Goal: Task Accomplishment & Management: Manage account settings

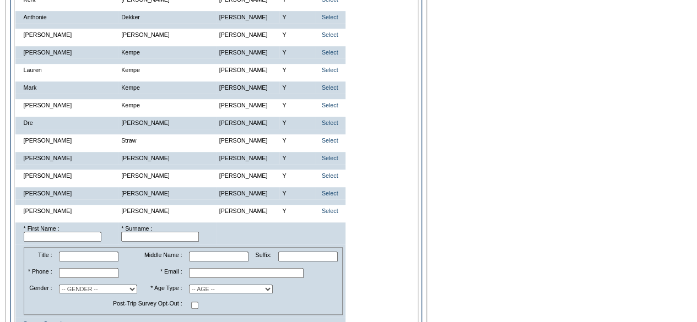
scroll to position [331, 0]
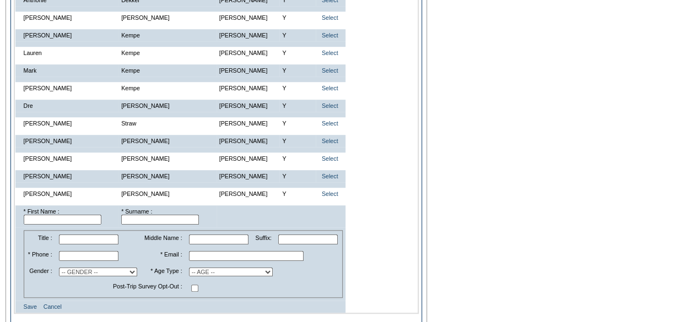
click at [85, 225] on input "text" at bounding box center [63, 220] width 78 height 10
type input "[PERSON_NAME]"
click at [211, 261] on input "text" at bounding box center [246, 256] width 115 height 10
paste input "[PERSON_NAME][EMAIL_ADDRESS][DOMAIN_NAME]"
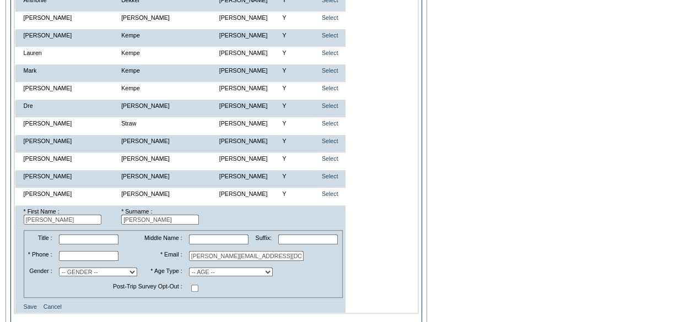
type input "[PERSON_NAME][EMAIL_ADDRESS][DOMAIN_NAME]"
click at [221, 277] on select "-- AGE -- Adult (23 years and older) Young Adult (18 - 22 years) Child (2 - 17 …" at bounding box center [231, 272] width 84 height 9
select select "A"
click at [189, 277] on select "-- AGE -- Adult (23 years and older) Young Adult (18 - 22 years) Child (2 - 17 …" at bounding box center [231, 272] width 84 height 9
click at [100, 261] on input "text" at bounding box center [89, 256] width 60 height 10
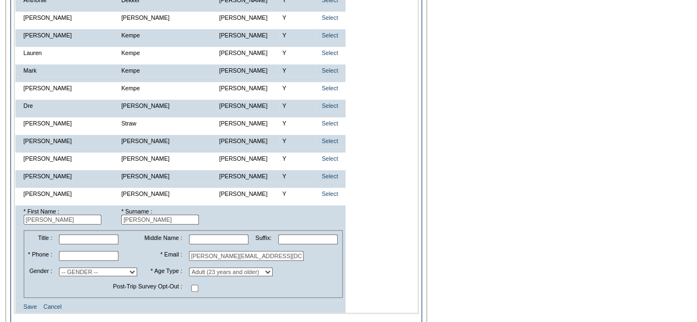
paste input "281.330.0089"
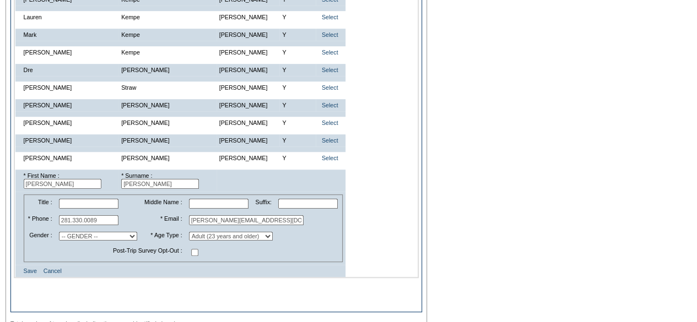
scroll to position [496, 0]
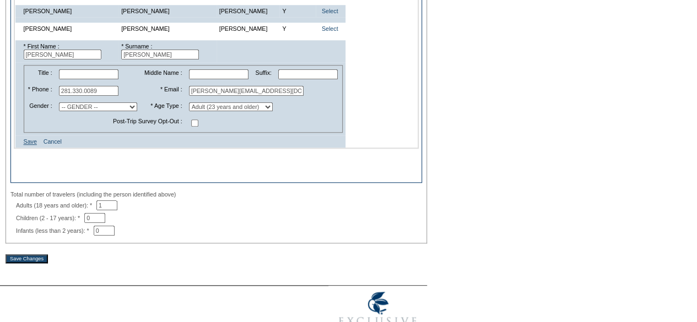
type input "281.330.0089"
click at [30, 145] on link "Save" at bounding box center [30, 141] width 13 height 7
